Goal: Transaction & Acquisition: Purchase product/service

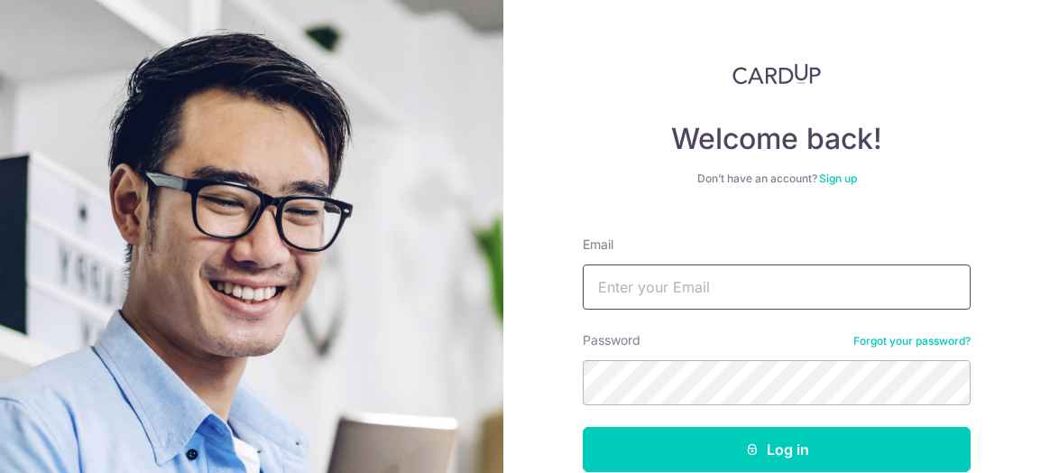
click at [673, 294] on input "Email" at bounding box center [777, 286] width 388 height 45
type input "[EMAIL_ADDRESS][DOMAIN_NAME]"
click at [583, 427] on button "Log in" at bounding box center [777, 449] width 388 height 45
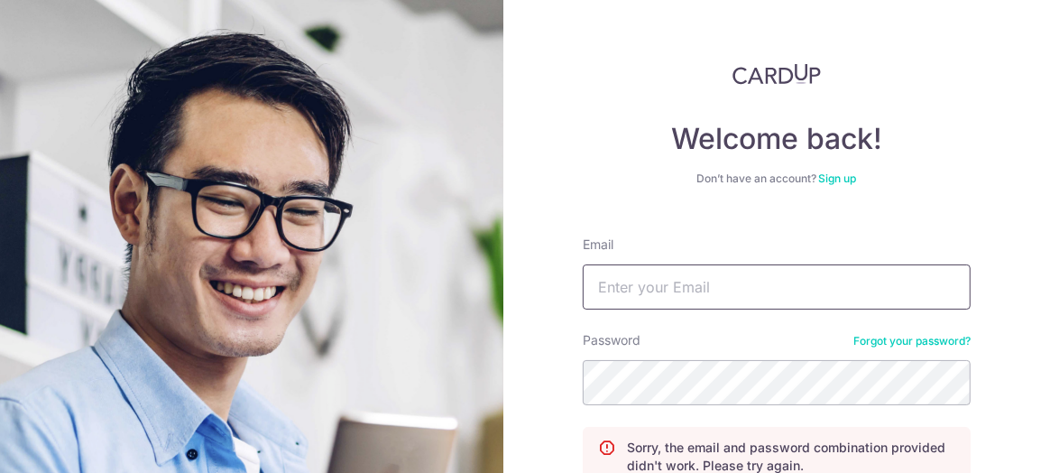
click at [734, 282] on input "Email" at bounding box center [777, 286] width 388 height 45
type input "[EMAIL_ADDRESS][DOMAIN_NAME]"
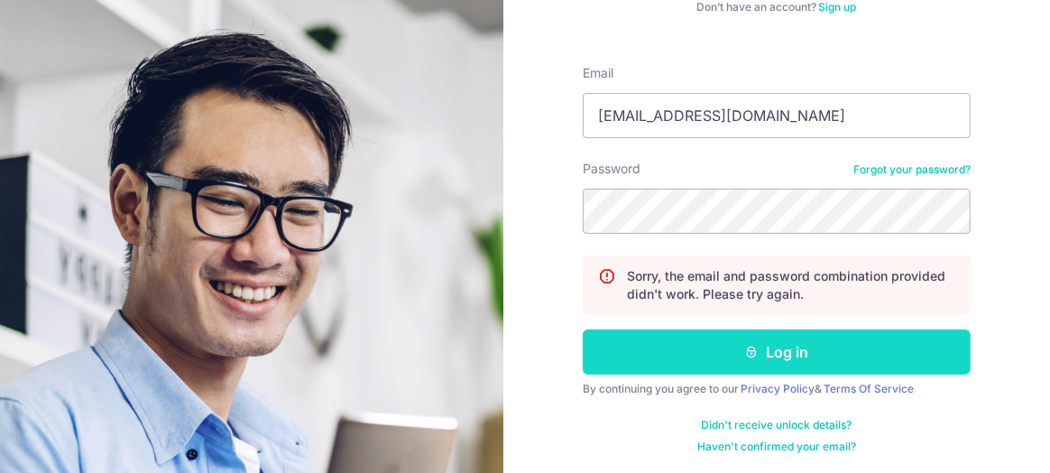
click at [753, 345] on icon "submit" at bounding box center [752, 352] width 14 height 14
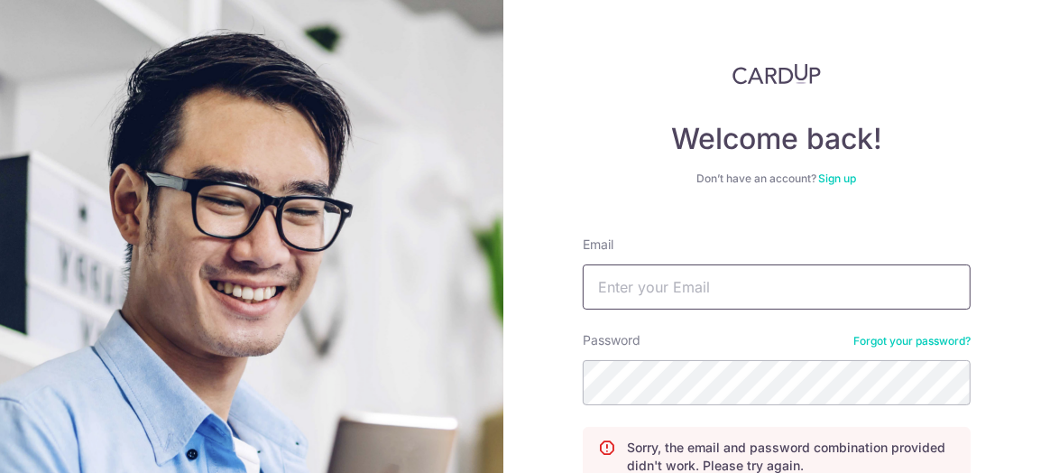
click at [664, 296] on input "Email" at bounding box center [777, 286] width 388 height 45
type input "[EMAIL_ADDRESS][DOMAIN_NAME]"
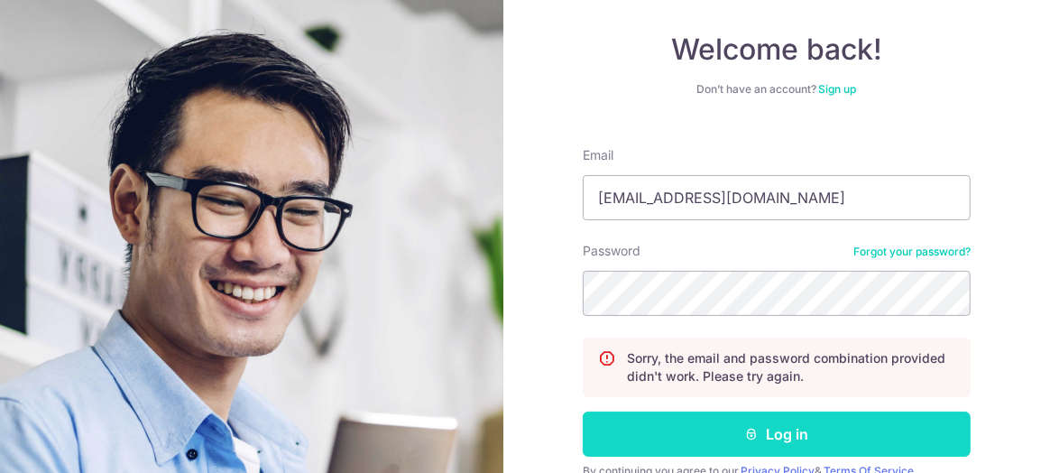
click at [721, 427] on button "Log in" at bounding box center [777, 434] width 388 height 45
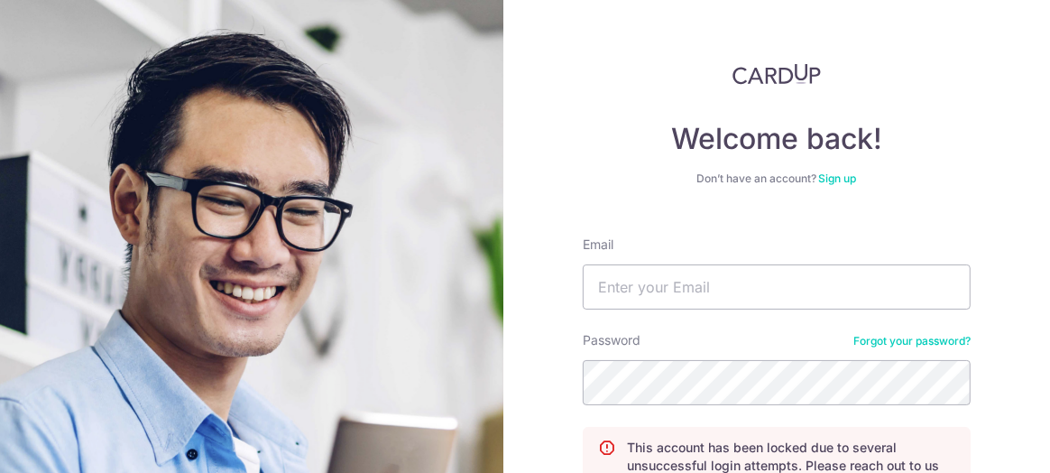
scroll to position [89, 0]
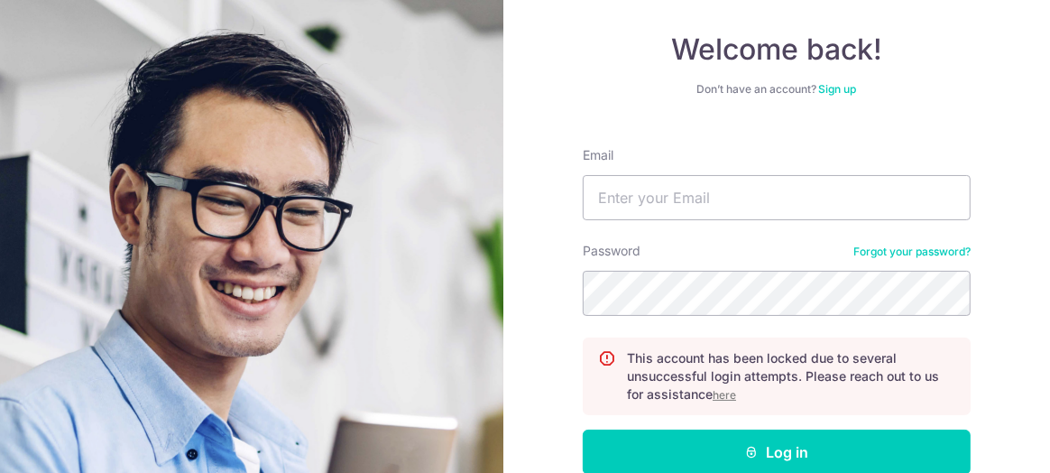
drag, startPoint x: 718, startPoint y: 393, endPoint x: 766, endPoint y: 393, distance: 47.8
click at [718, 393] on u "here" at bounding box center [724, 395] width 23 height 14
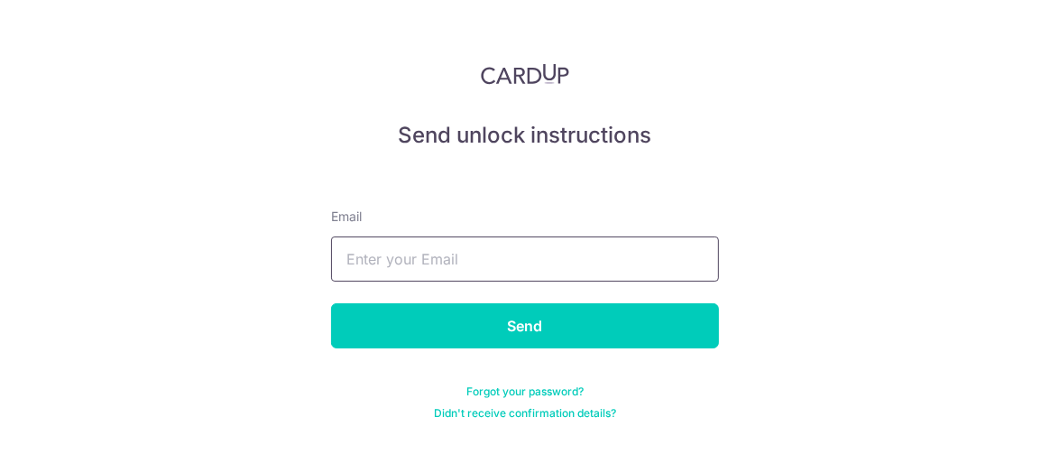
click at [487, 260] on input "text" at bounding box center [525, 258] width 388 height 45
type input "[EMAIL_ADDRESS][DOMAIN_NAME]"
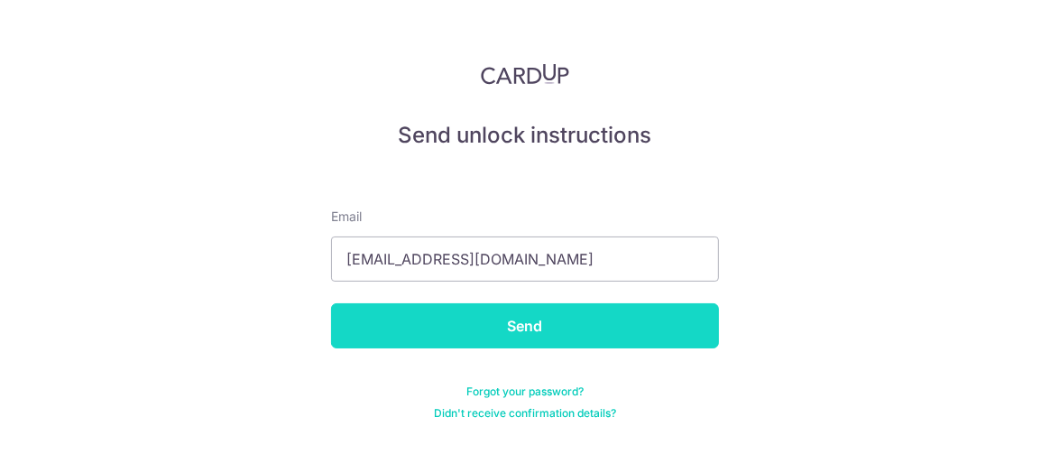
click at [548, 323] on input "Send" at bounding box center [525, 325] width 388 height 45
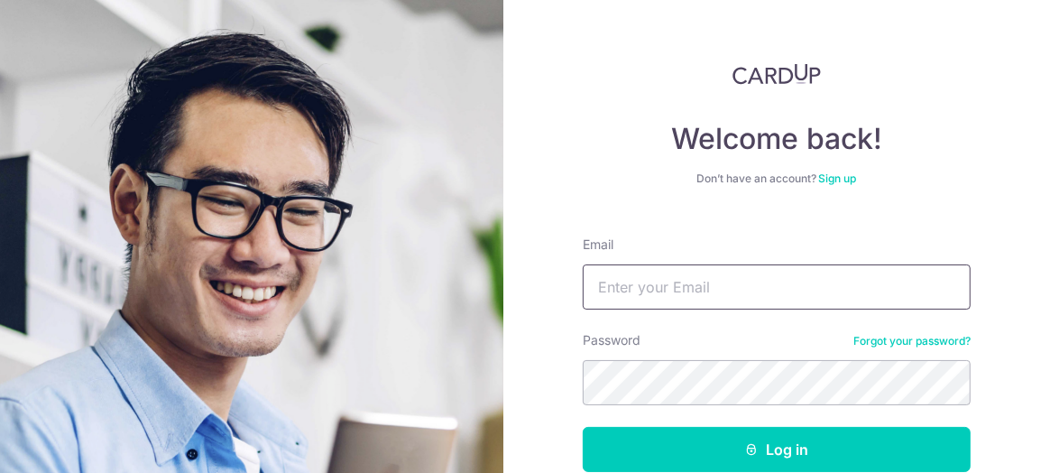
click at [635, 289] on input "Email" at bounding box center [777, 286] width 388 height 45
type input "gohqingwen@gmail.com"
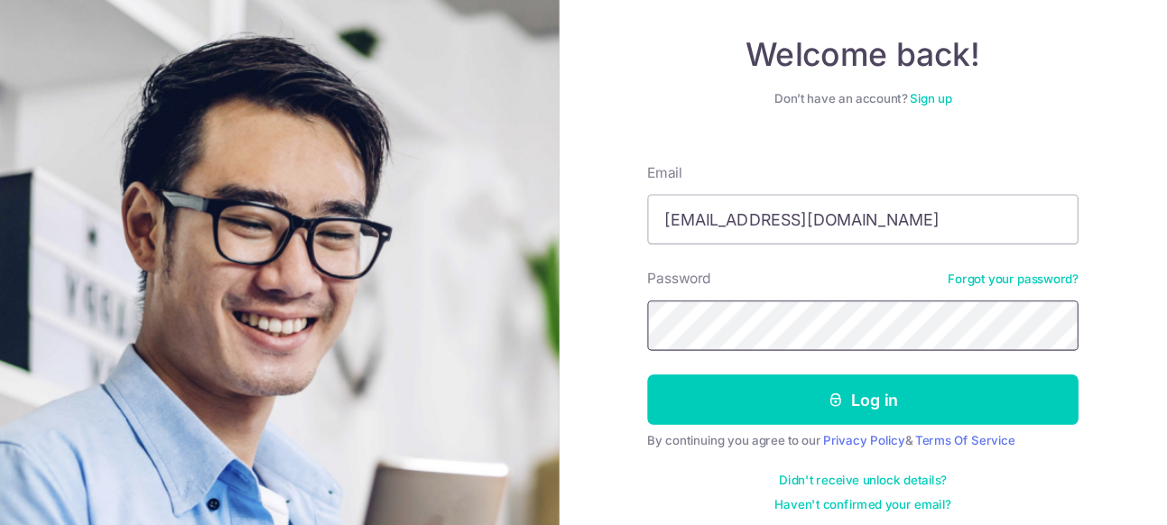
scroll to position [46, 0]
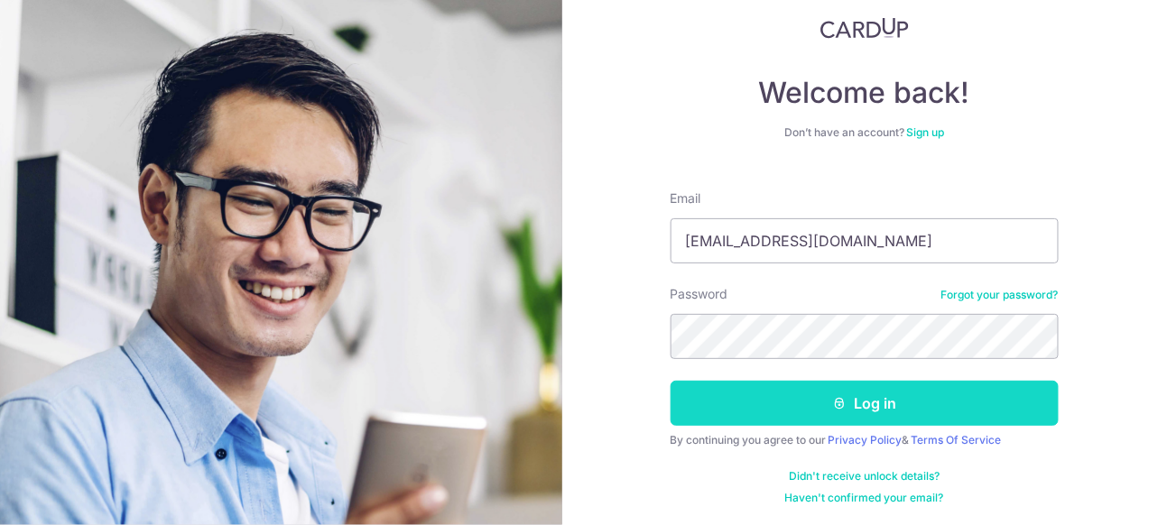
click at [870, 412] on button "Log in" at bounding box center [865, 403] width 388 height 45
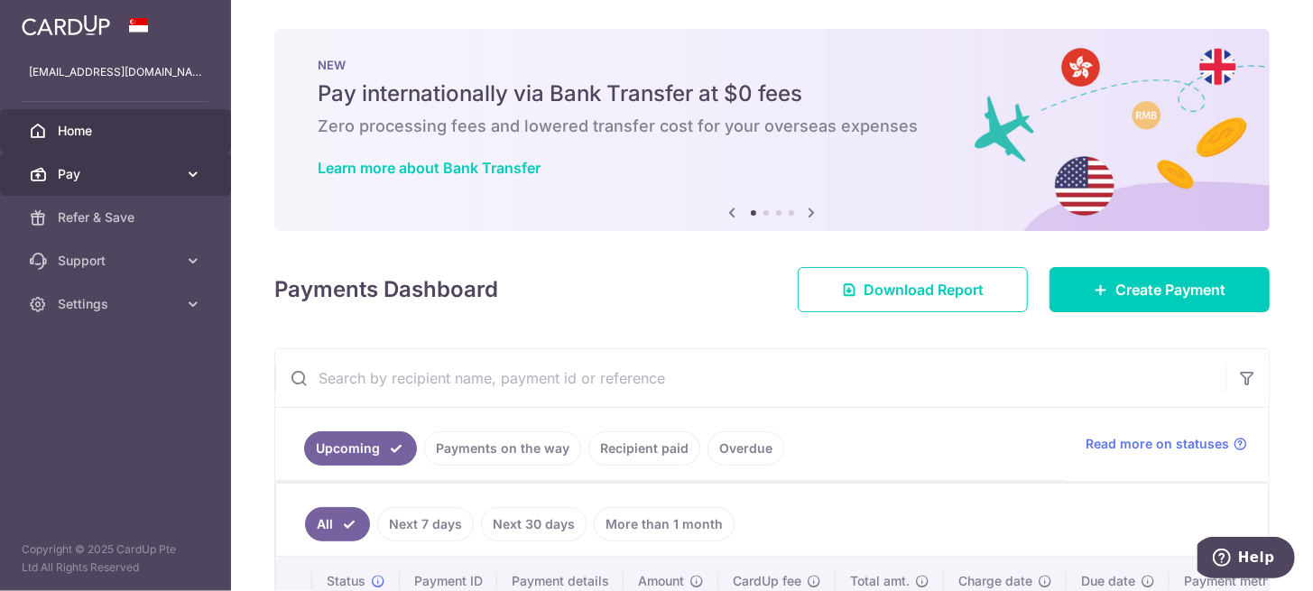
click at [189, 172] on icon at bounding box center [193, 174] width 18 height 18
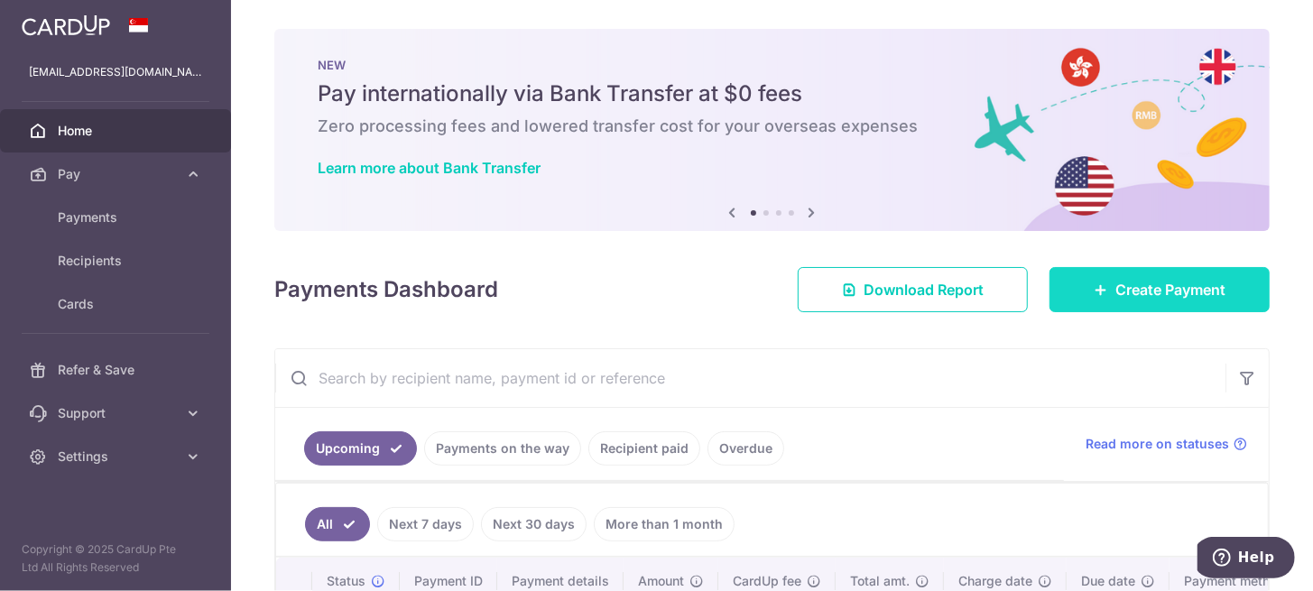
click at [1095, 285] on icon at bounding box center [1101, 289] width 14 height 14
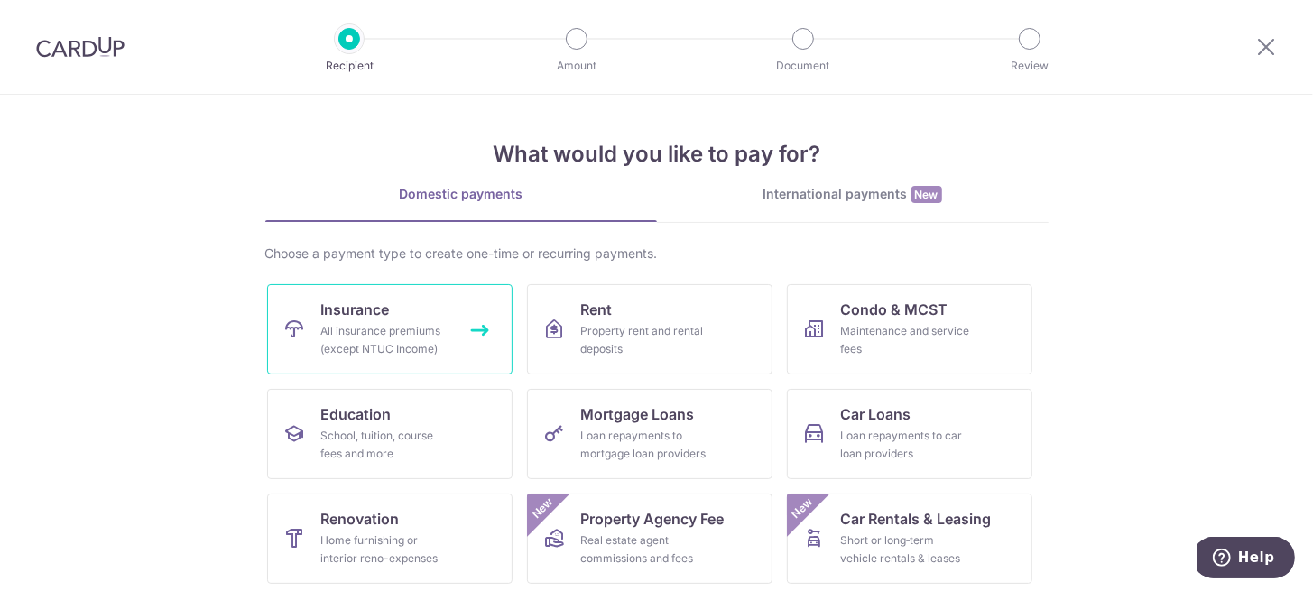
click at [407, 322] on div "All insurance premiums (except NTUC Income)" at bounding box center [386, 340] width 130 height 36
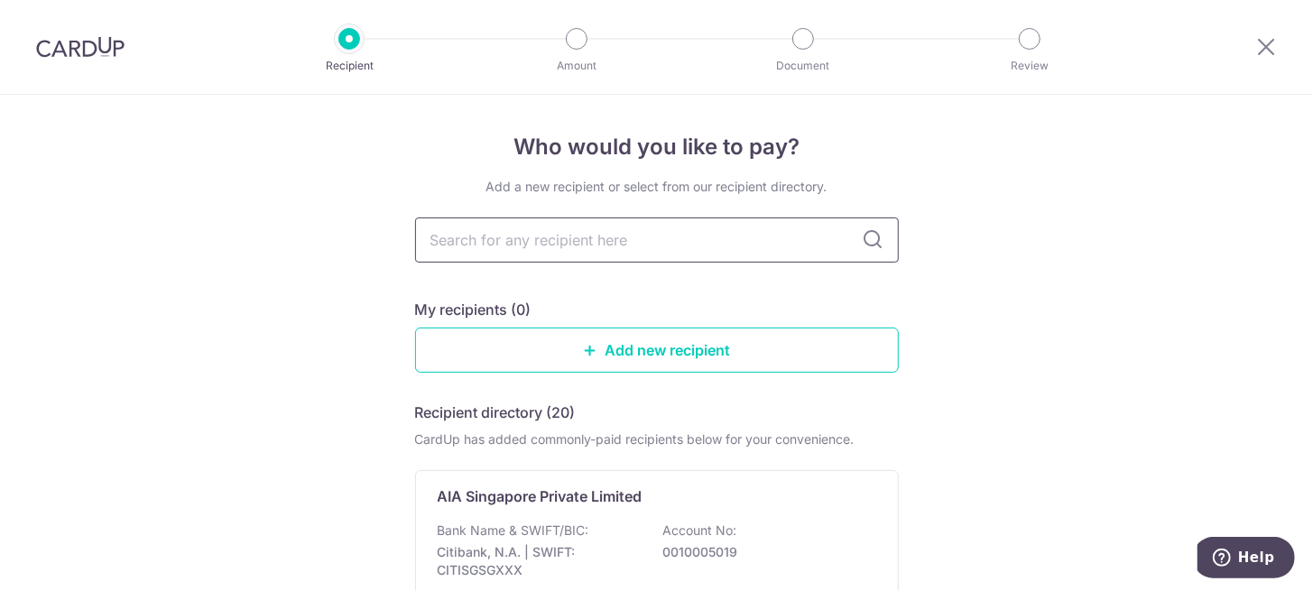
click at [547, 247] on input "text" at bounding box center [657, 239] width 484 height 45
type input "Singlife"
click at [864, 240] on icon at bounding box center [874, 240] width 22 height 22
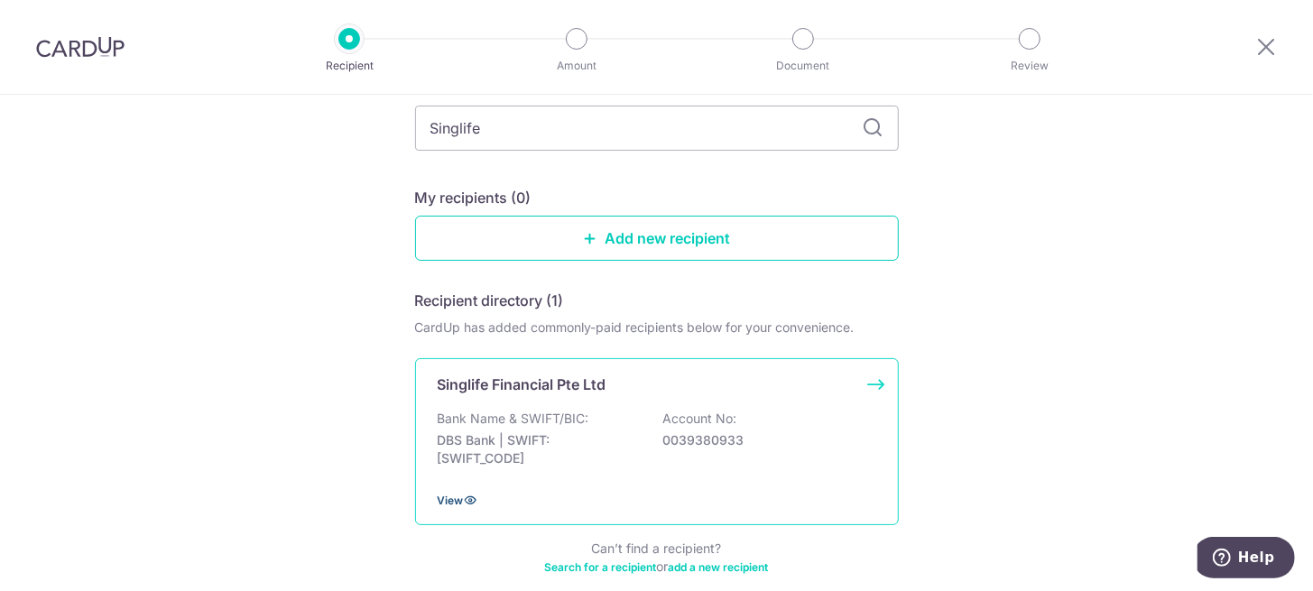
drag, startPoint x: 465, startPoint y: 495, endPoint x: 505, endPoint y: 495, distance: 40.6
click at [465, 495] on icon at bounding box center [471, 500] width 14 height 14
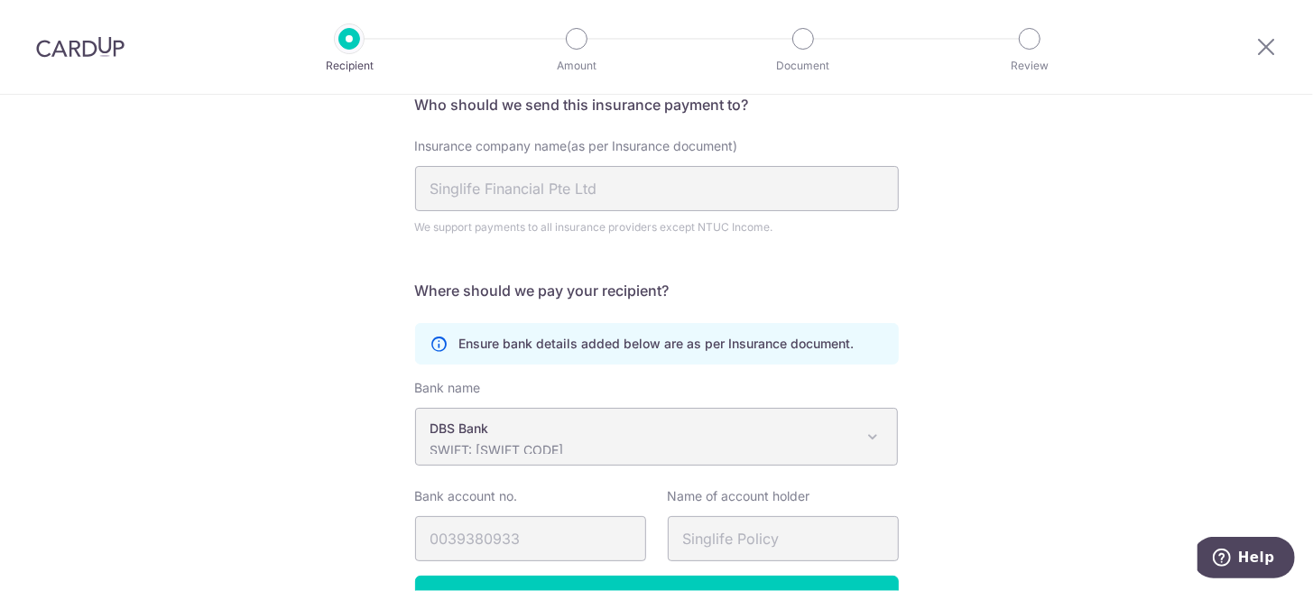
scroll to position [40, 0]
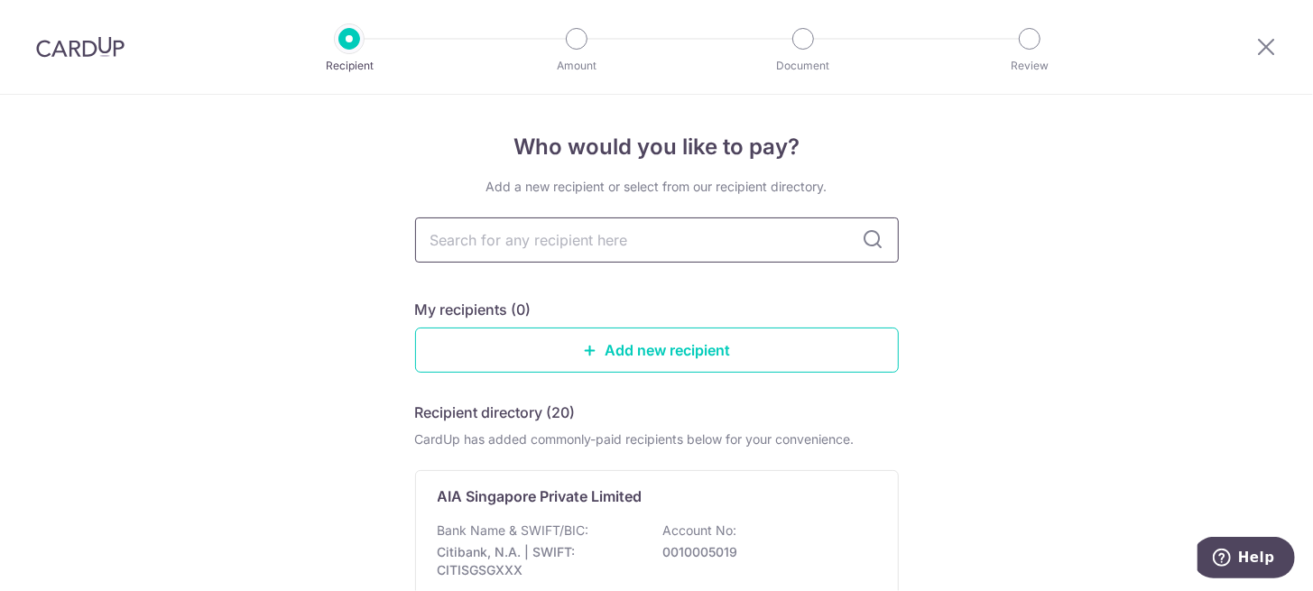
click at [522, 249] on input "text" at bounding box center [657, 239] width 484 height 45
type input "Singapore Life"
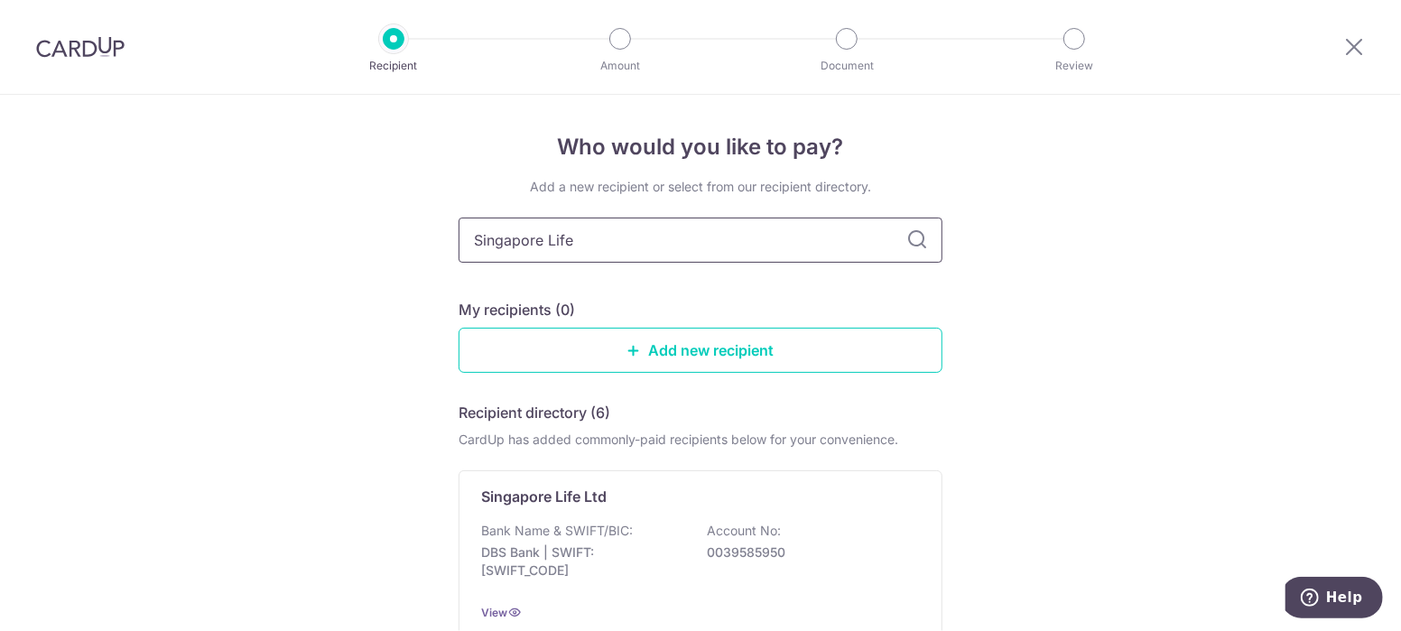
drag, startPoint x: 588, startPoint y: 240, endPoint x: 425, endPoint y: 217, distance: 164.9
type input "singlife"
click at [911, 239] on icon at bounding box center [917, 240] width 22 height 22
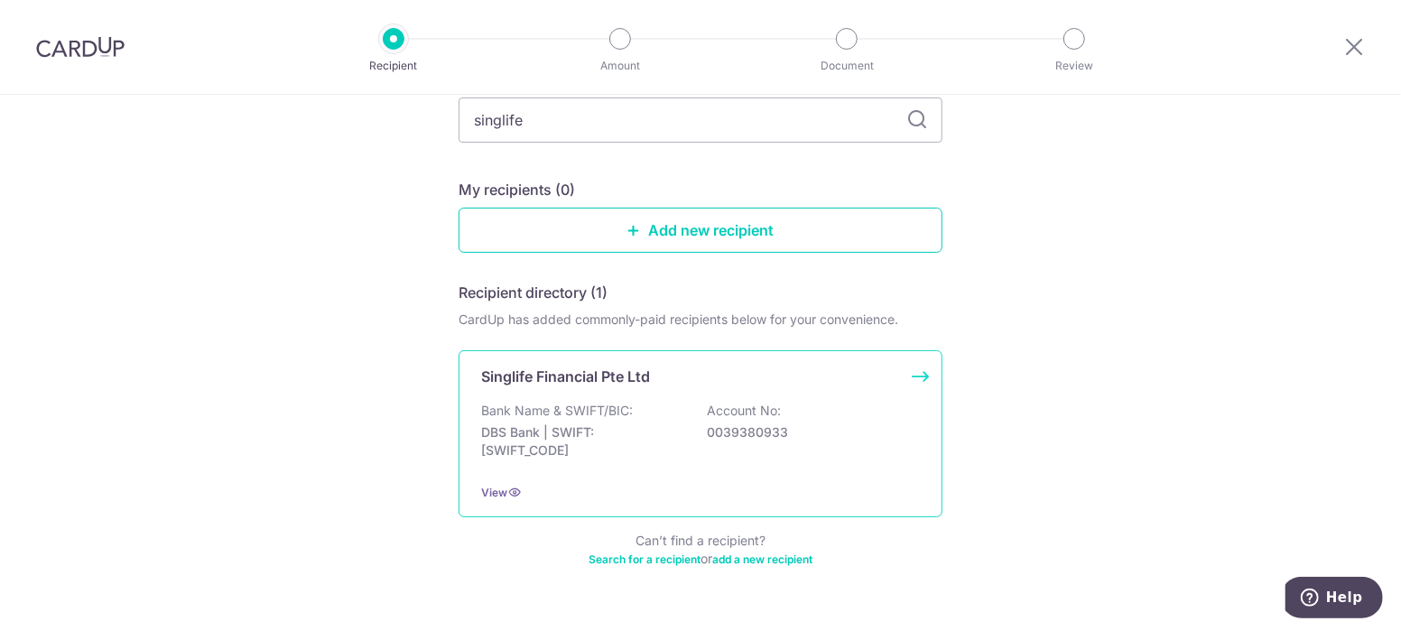
click at [786, 420] on div "Bank Name & SWIFT/BIC: DBS Bank | SWIFT: DBSSSGSGXXX Account No: 0039380933" at bounding box center [700, 435] width 439 height 67
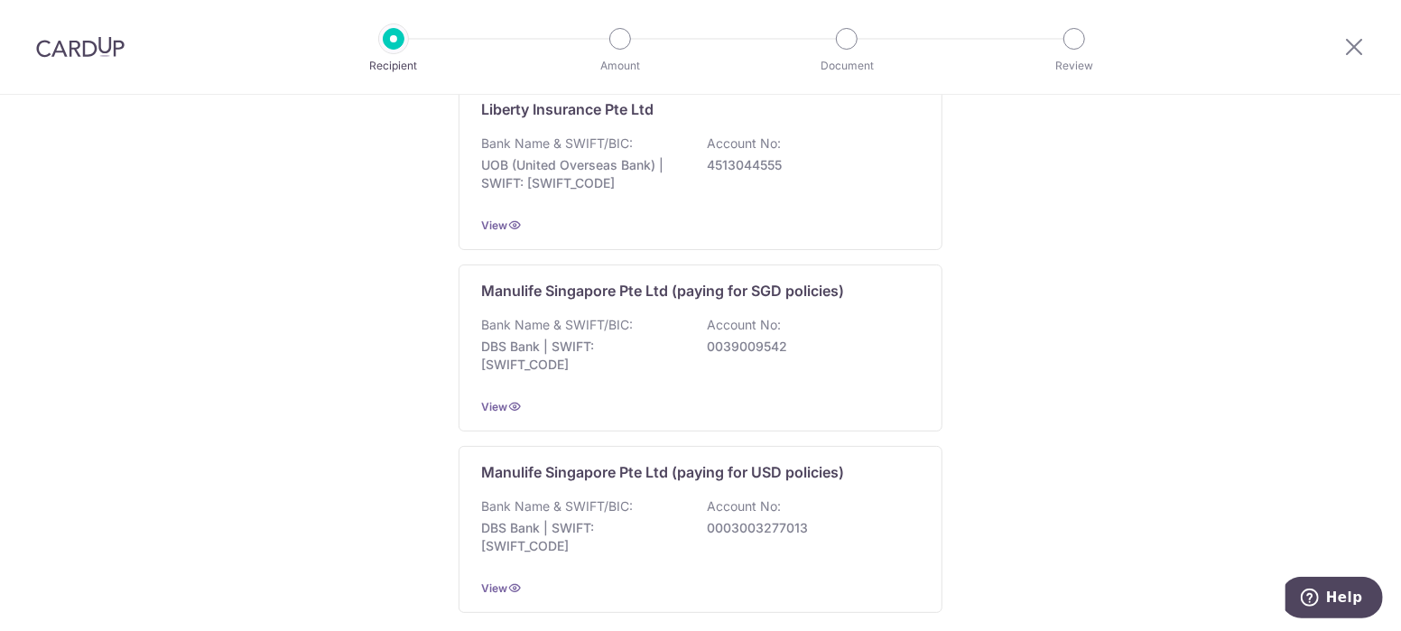
scroll to position [1827, 0]
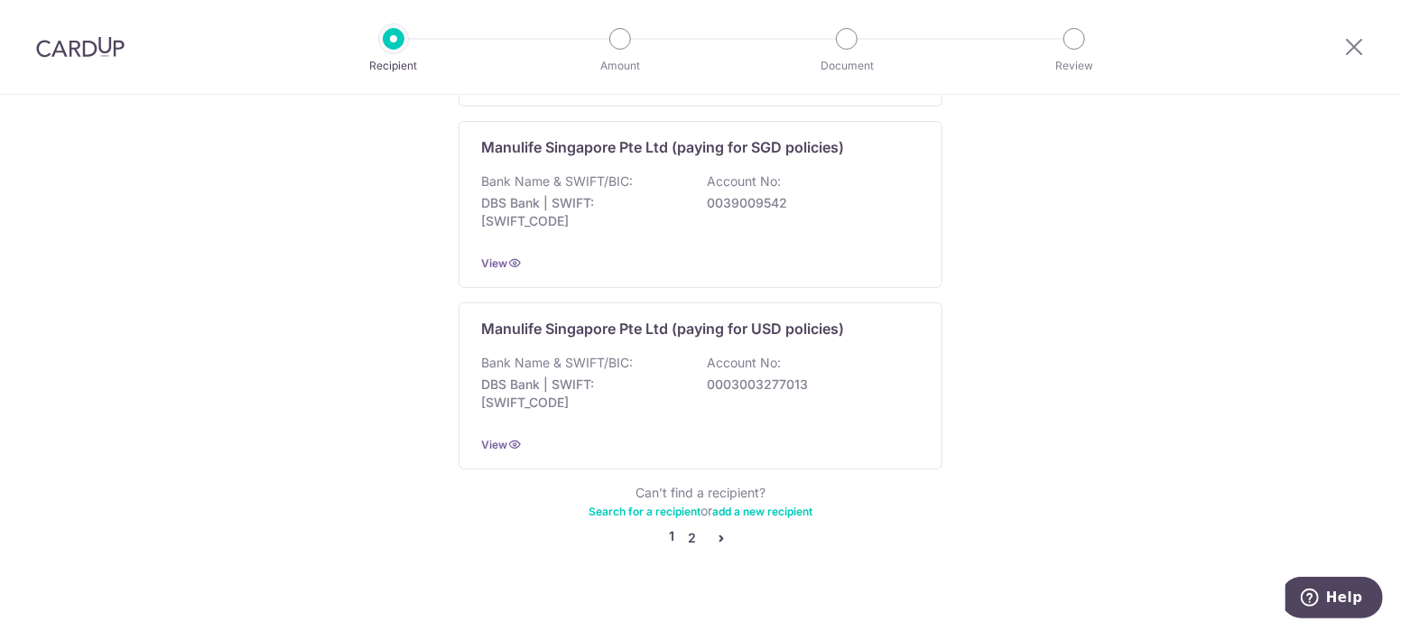
click at [684, 527] on link "2" at bounding box center [692, 538] width 22 height 22
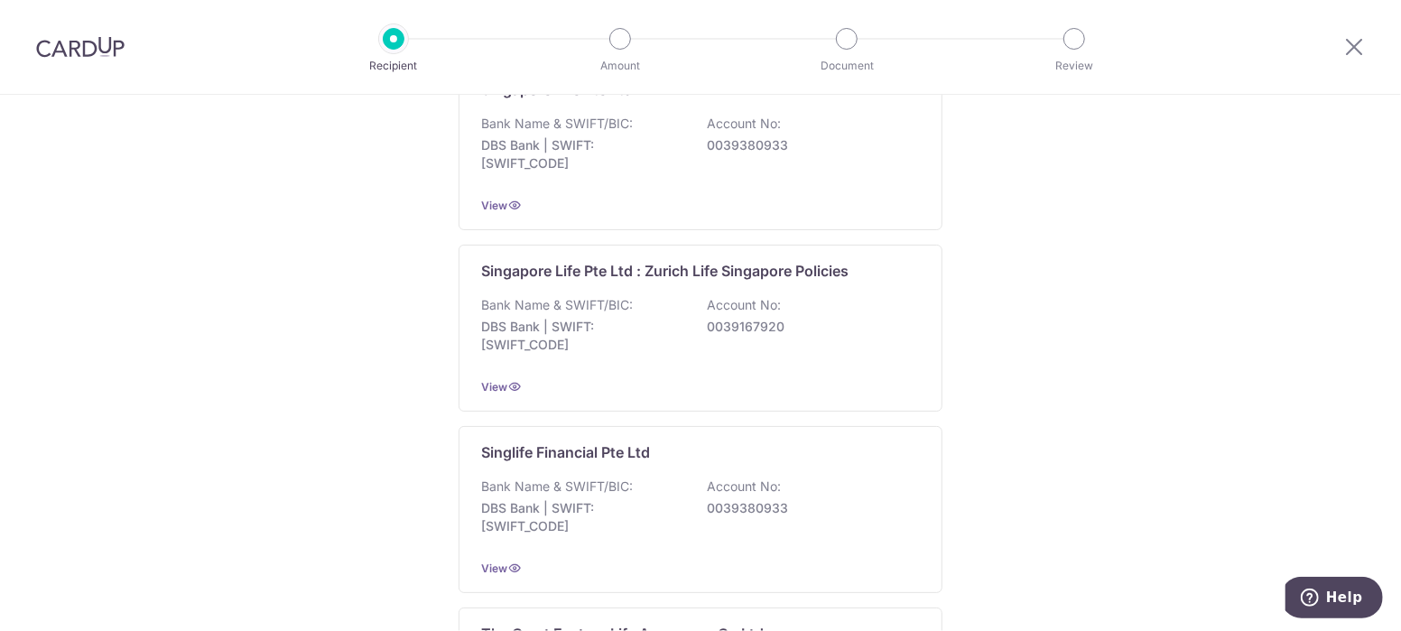
scroll to position [1443, 0]
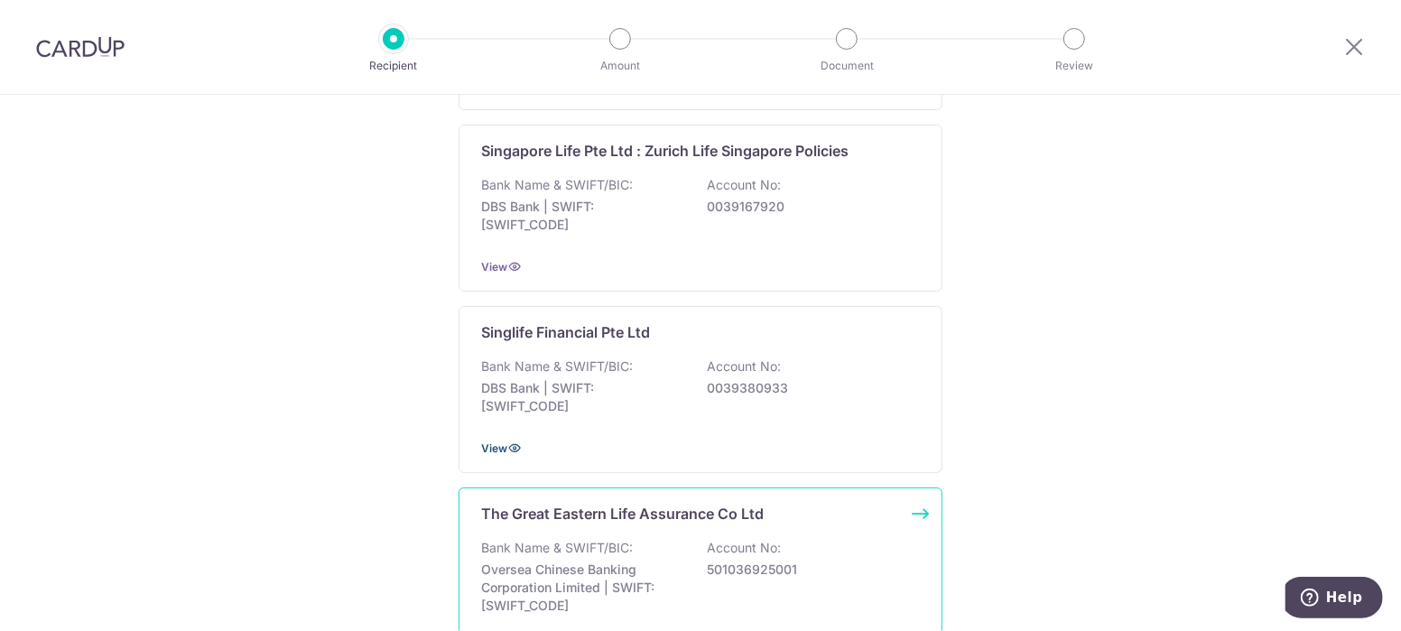
drag, startPoint x: 497, startPoint y: 446, endPoint x: 616, endPoint y: 491, distance: 127.4
click at [497, 446] on span "View" at bounding box center [494, 448] width 26 height 14
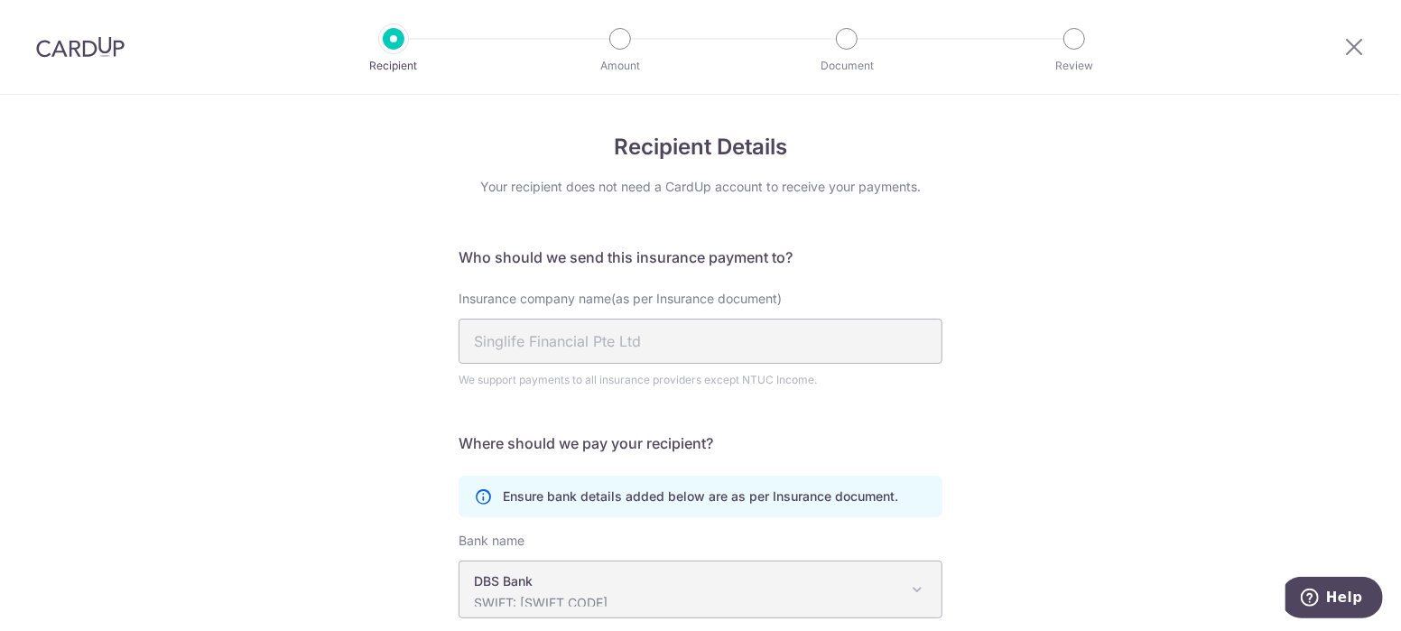
scroll to position [227, 0]
